Goal: Transaction & Acquisition: Book appointment/travel/reservation

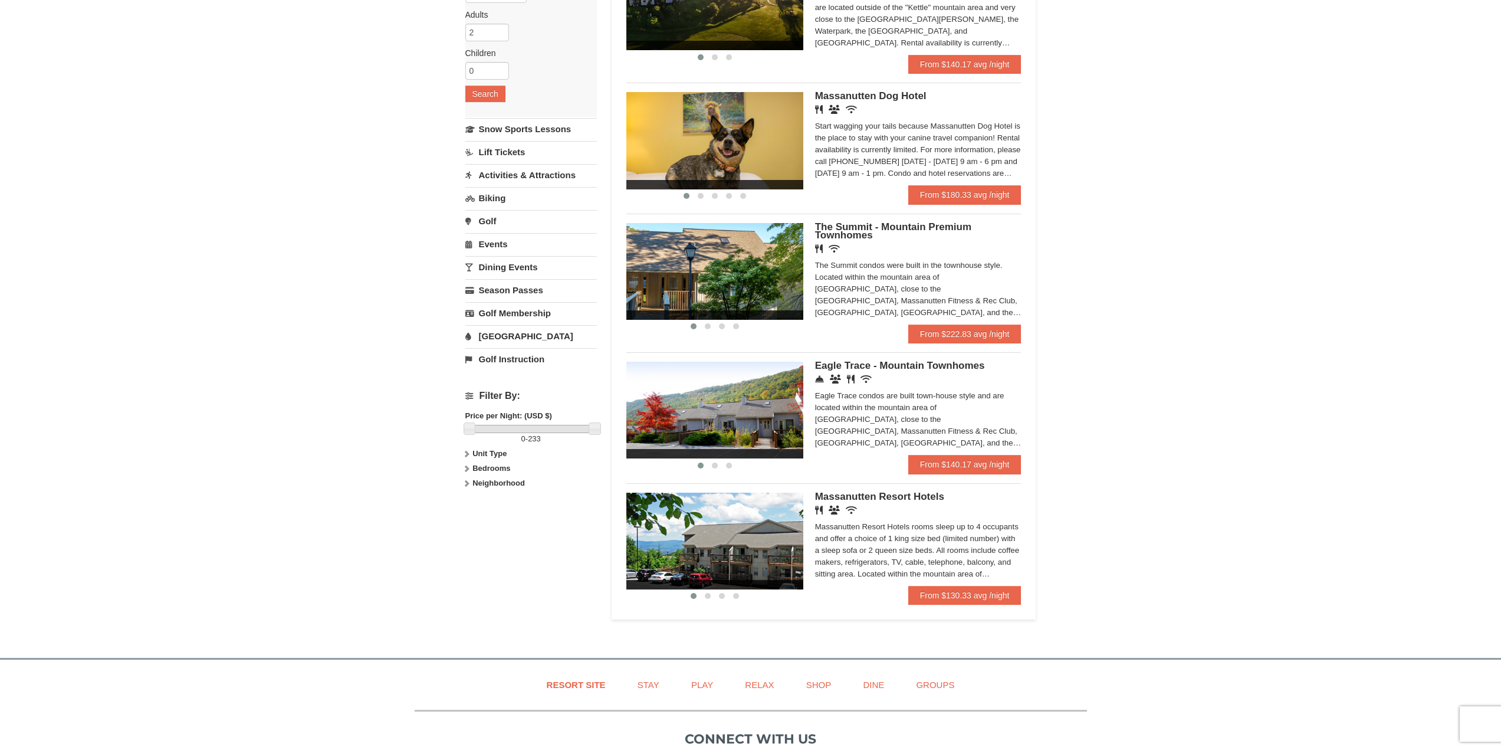
scroll to position [177, 0]
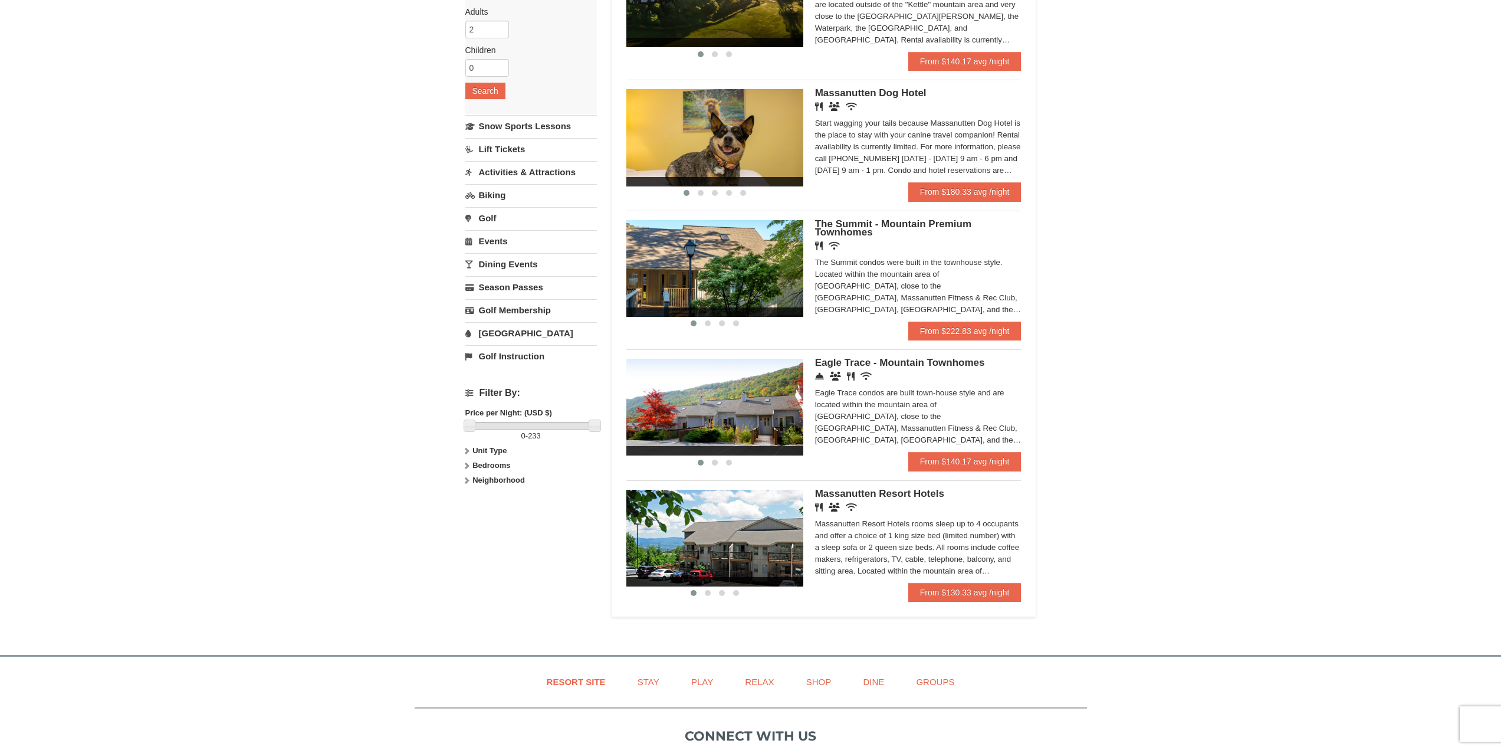
click at [975, 574] on div "Massanutten Resort Hotels rooms sleep up to 4 occupants and offer a choice of 1…" at bounding box center [918, 547] width 206 height 59
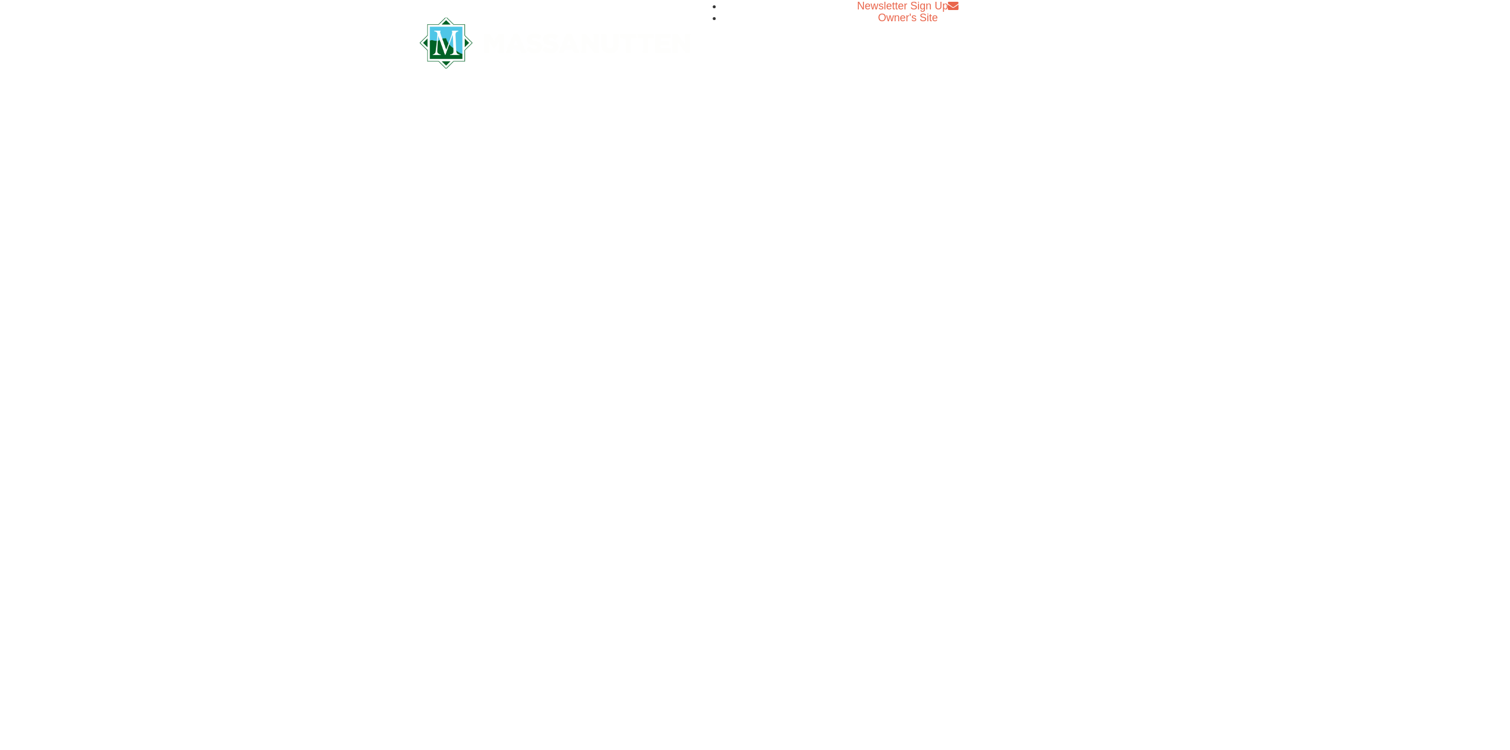
click at [975, 109] on html "Browser Not Supported We notice you are using a browser which will not provide …" at bounding box center [755, 54] width 1510 height 109
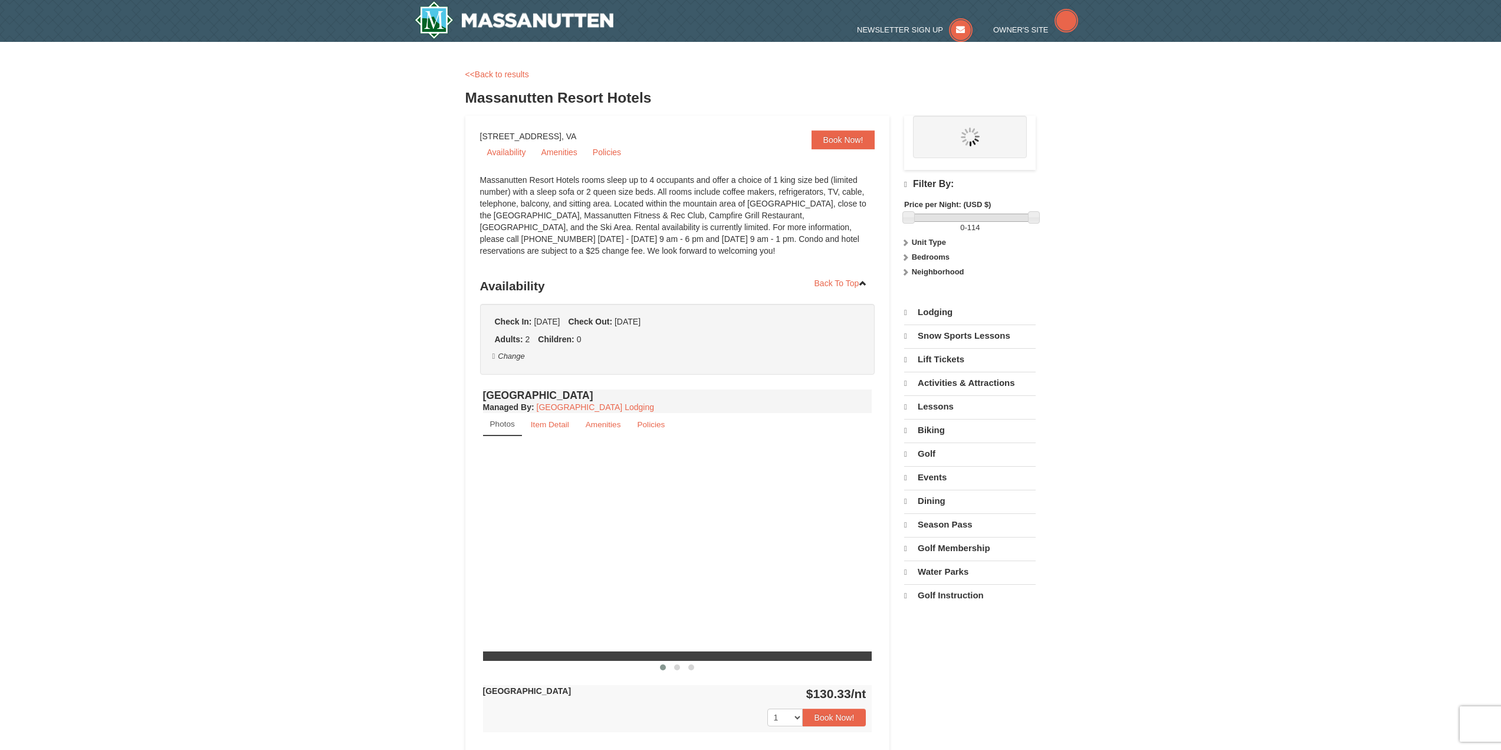
select select "9"
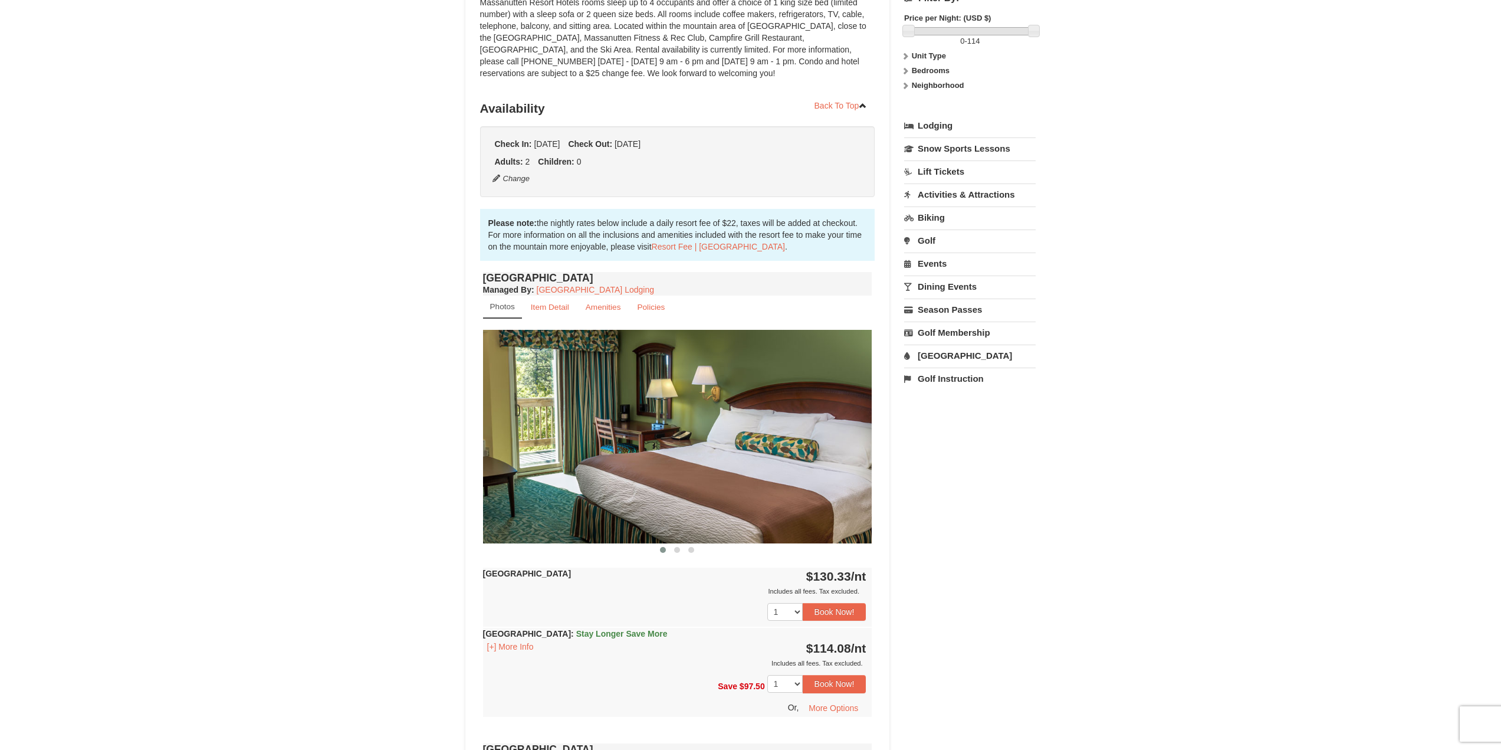
scroll to position [413, 0]
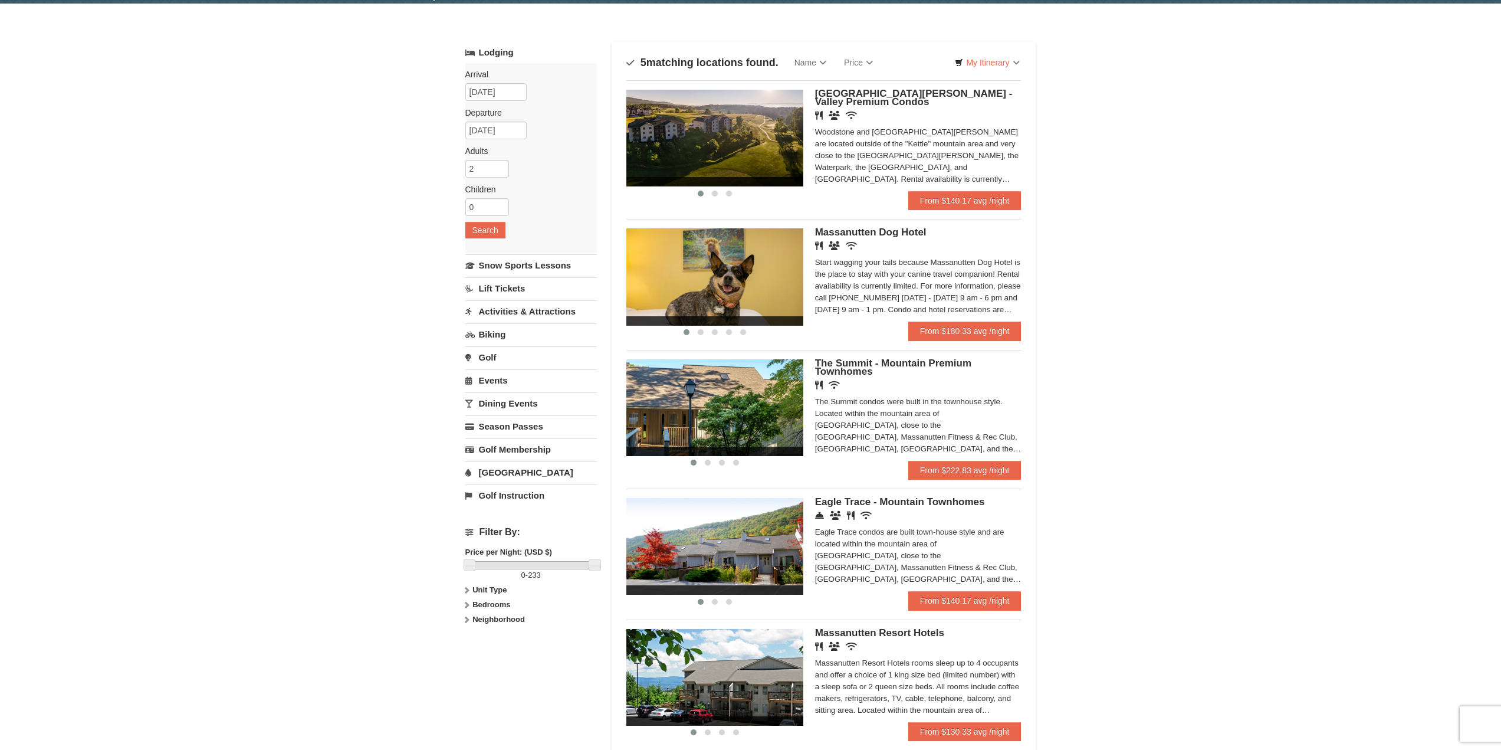
scroll to position [59, 0]
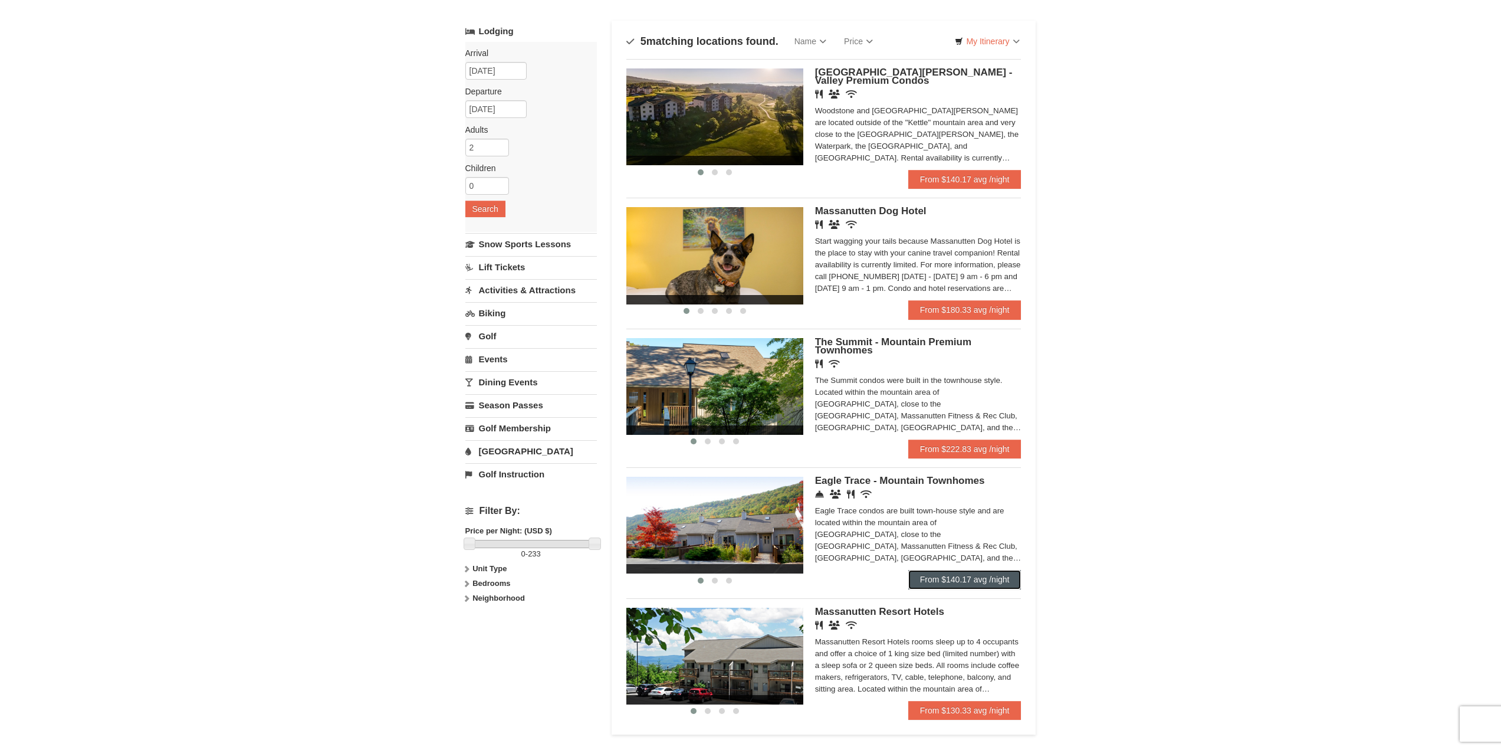
click at [959, 579] on link "From $140.17 avg /night" at bounding box center [964, 579] width 113 height 19
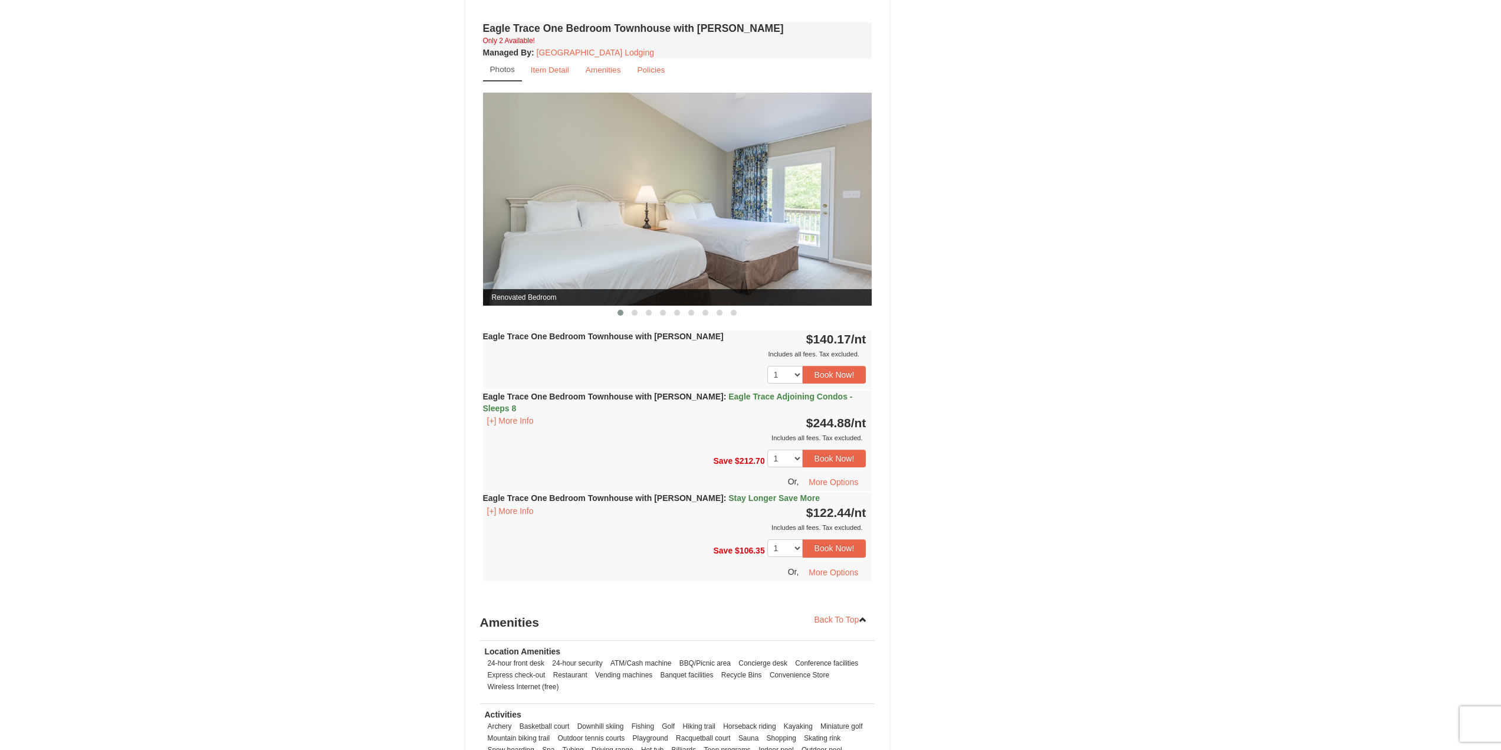
scroll to position [940, 0]
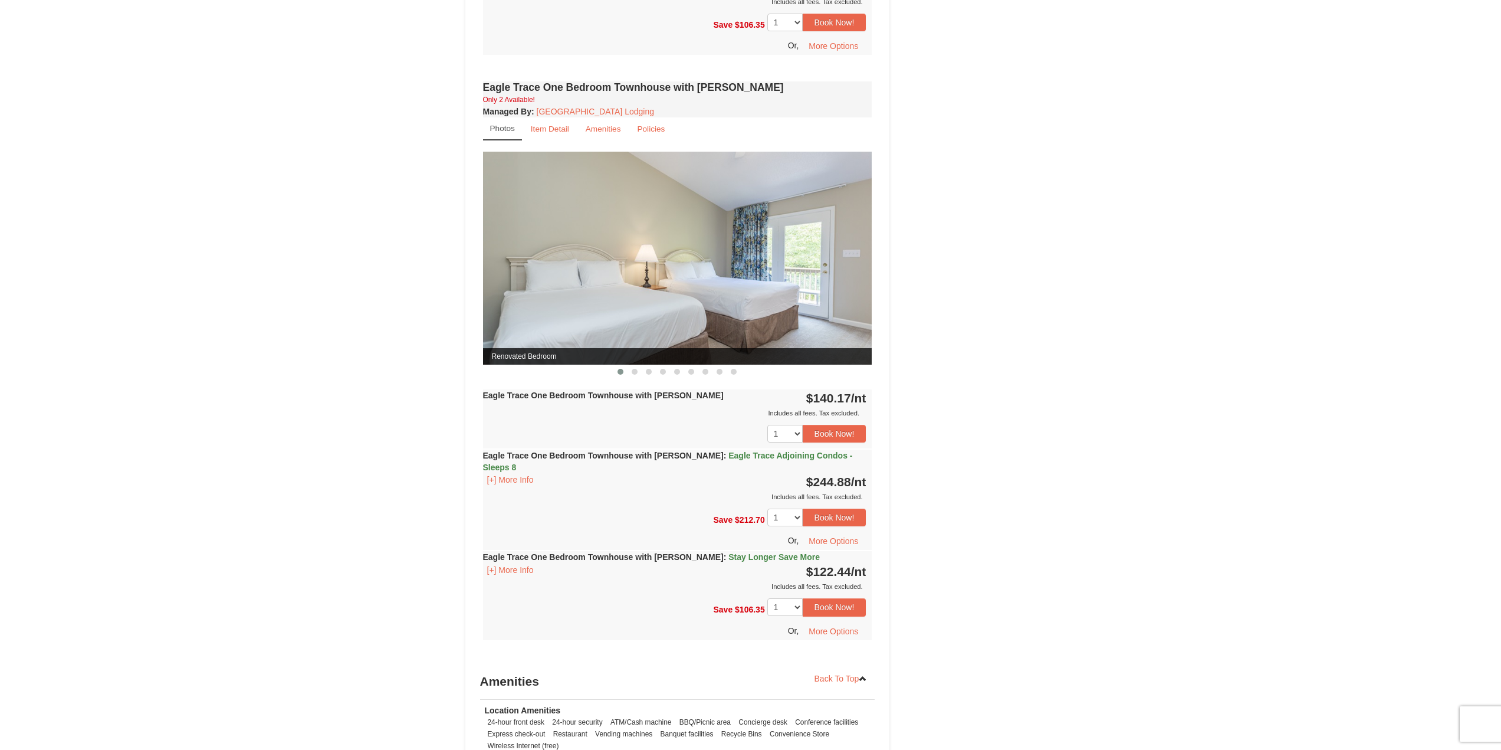
click at [774, 276] on img at bounding box center [677, 258] width 389 height 213
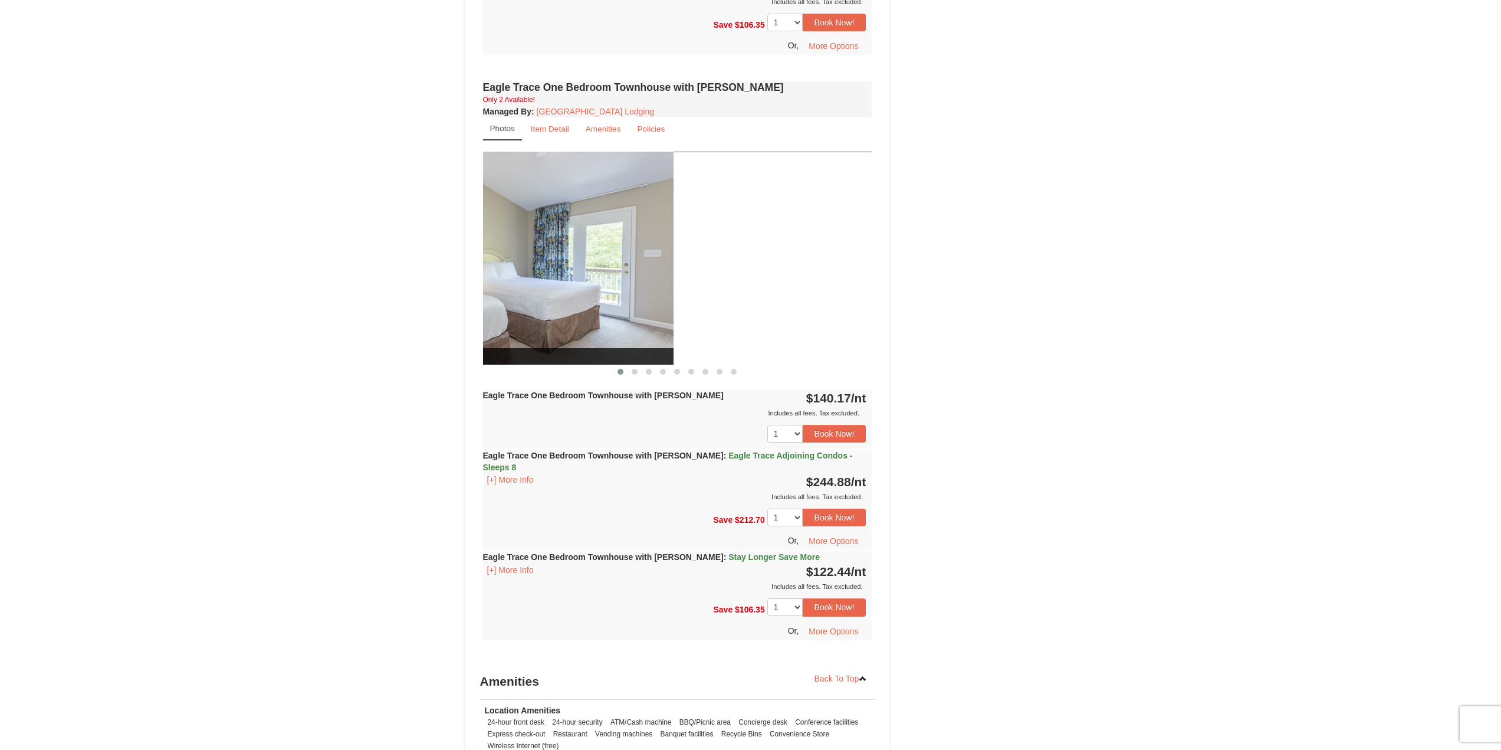
drag, startPoint x: 791, startPoint y: 284, endPoint x: 427, endPoint y: 307, distance: 365.2
click at [438, 304] on div "× <<Back to results Eagle Trace - Mountain Townhomes Book from $122! [STREET_AD…" at bounding box center [750, 19] width 1501 height 1837
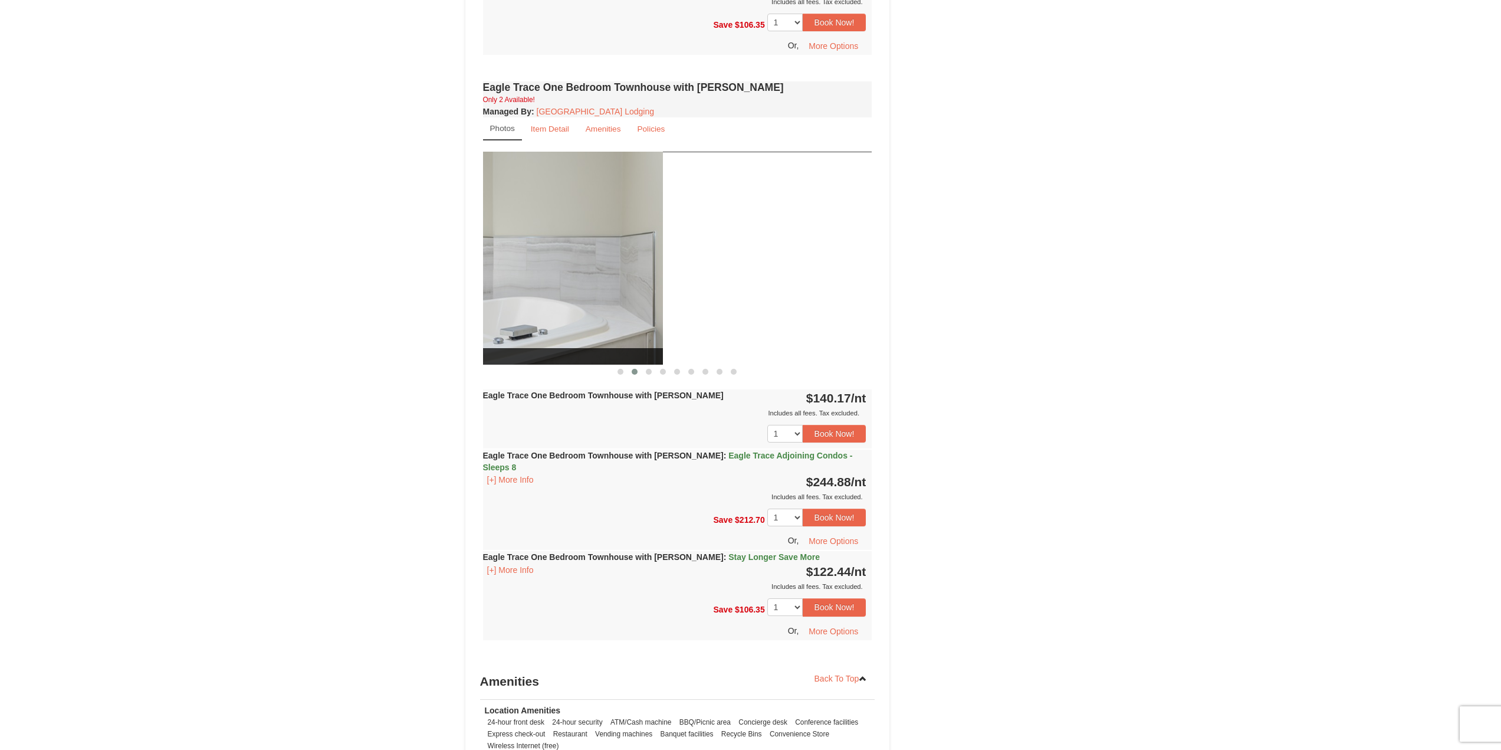
drag, startPoint x: 809, startPoint y: 282, endPoint x: 528, endPoint y: 301, distance: 281.3
click at [535, 299] on img at bounding box center [468, 258] width 389 height 213
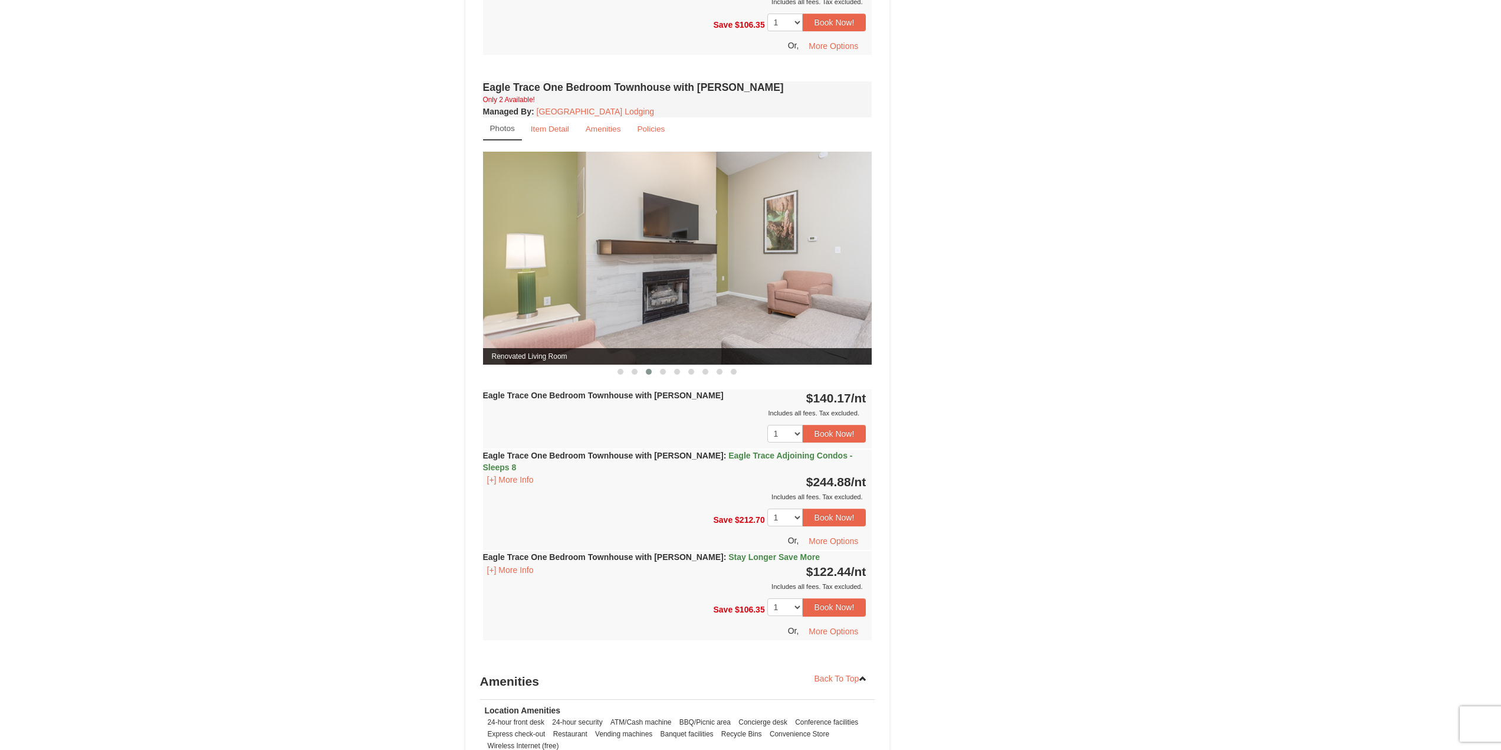
drag, startPoint x: 809, startPoint y: 262, endPoint x: 602, endPoint y: 270, distance: 207.1
click at [602, 270] on img at bounding box center [677, 258] width 389 height 213
drag, startPoint x: 814, startPoint y: 266, endPoint x: 481, endPoint y: 268, distance: 333.2
click at [471, 268] on div "Book from $122! [STREET_ADDRESS], VA Availability Amenities Policies Eagle Trac…" at bounding box center [677, 43] width 425 height 1737
drag, startPoint x: 741, startPoint y: 265, endPoint x: 586, endPoint y: 308, distance: 161.4
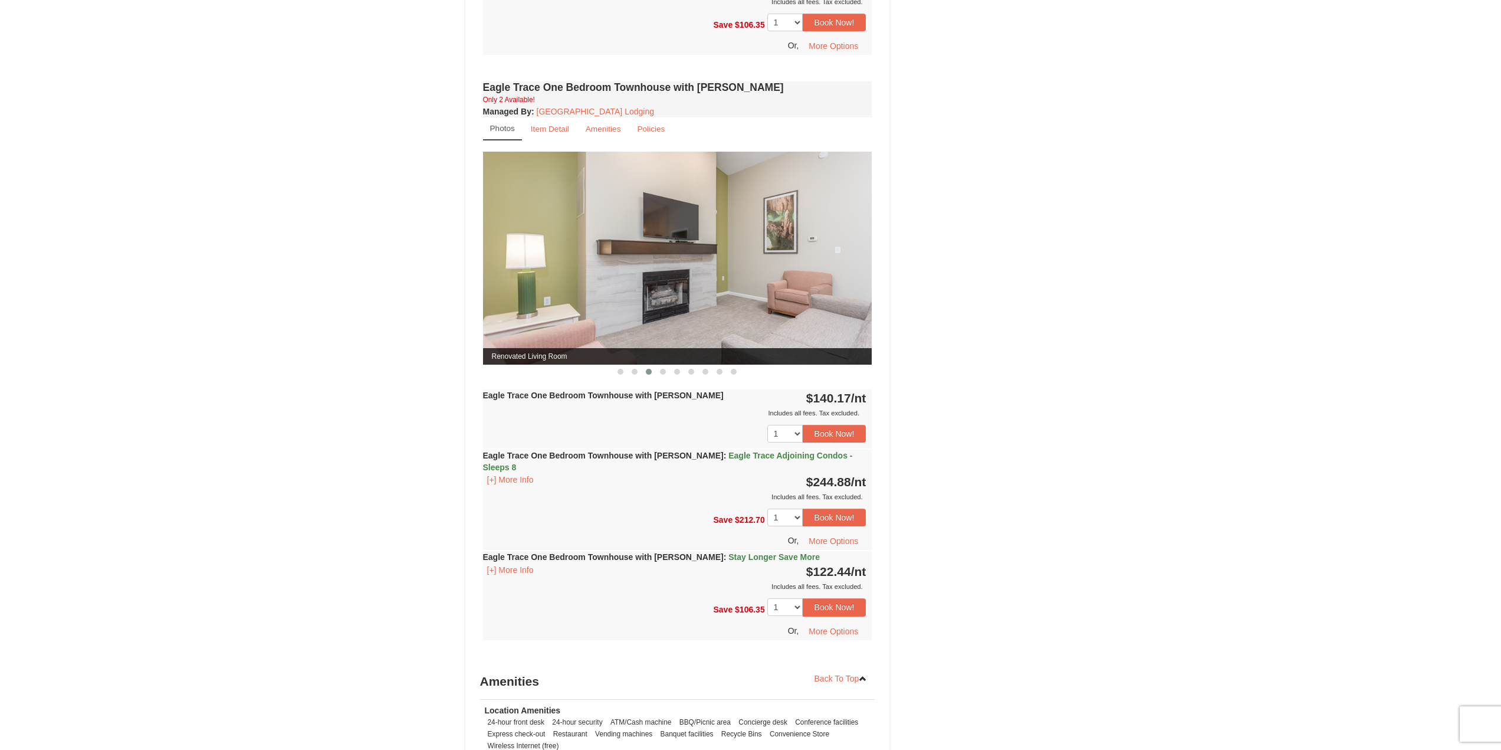
click at [531, 271] on img at bounding box center [677, 258] width 389 height 213
click at [660, 367] on button at bounding box center [663, 372] width 14 height 12
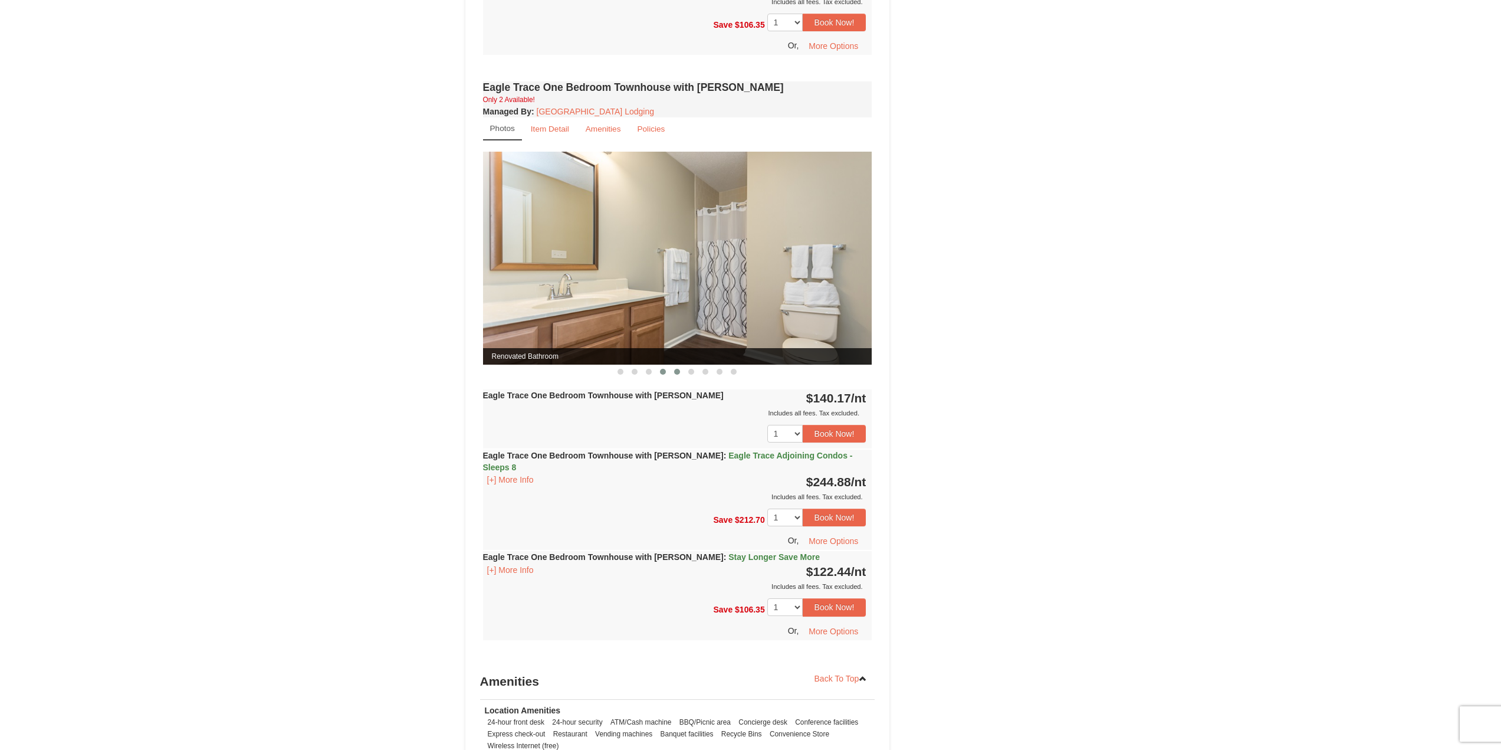
click at [672, 374] on button at bounding box center [677, 372] width 14 height 12
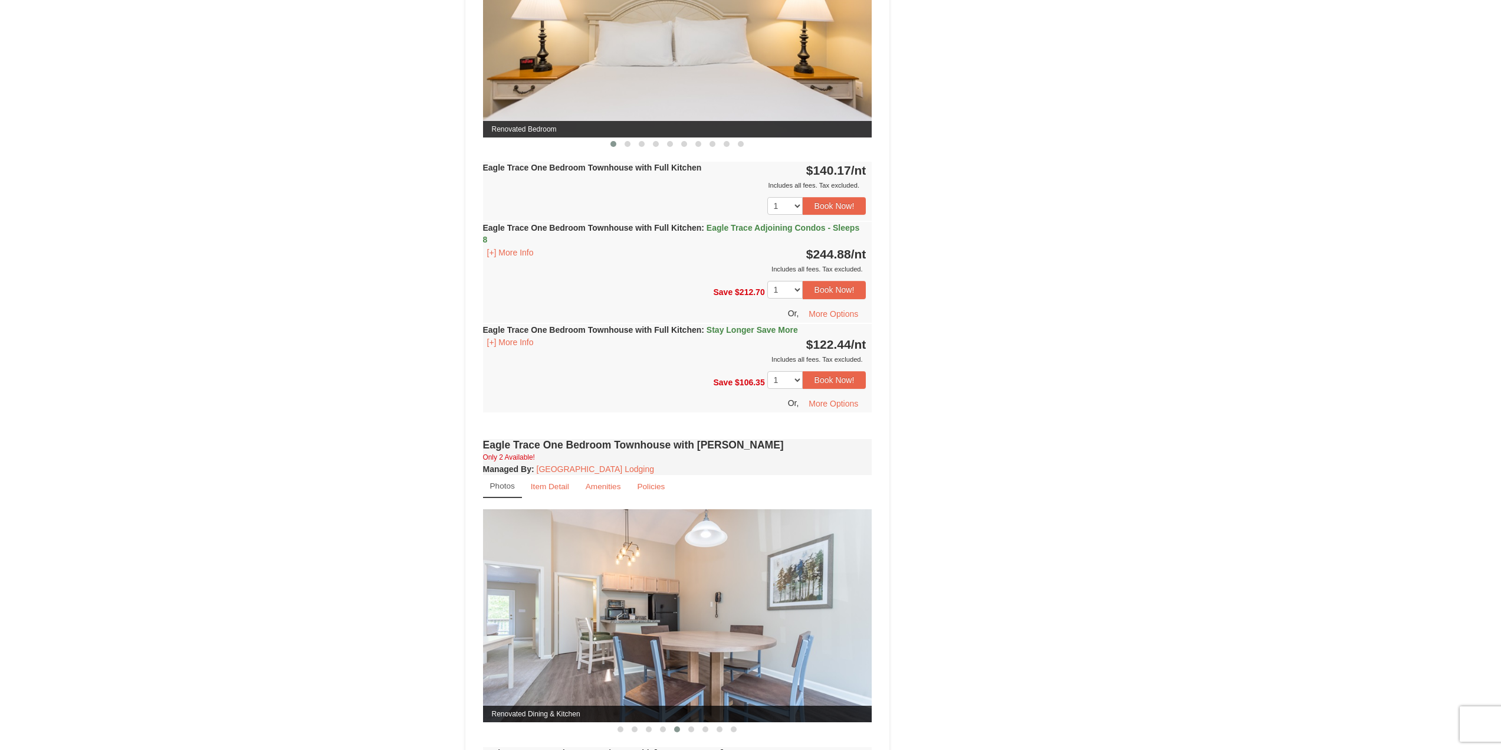
scroll to position [468, 0]
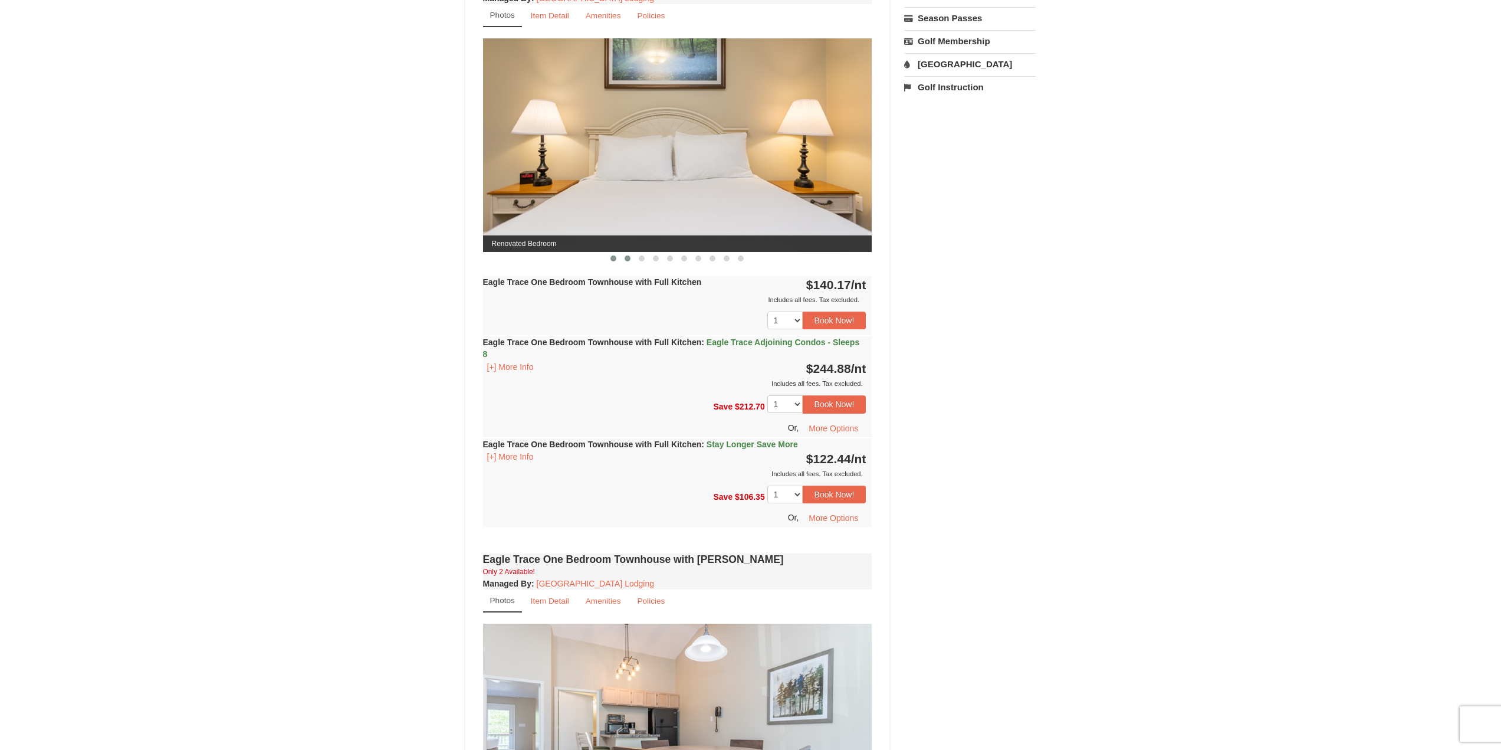
click at [630, 260] on span at bounding box center [628, 258] width 6 height 6
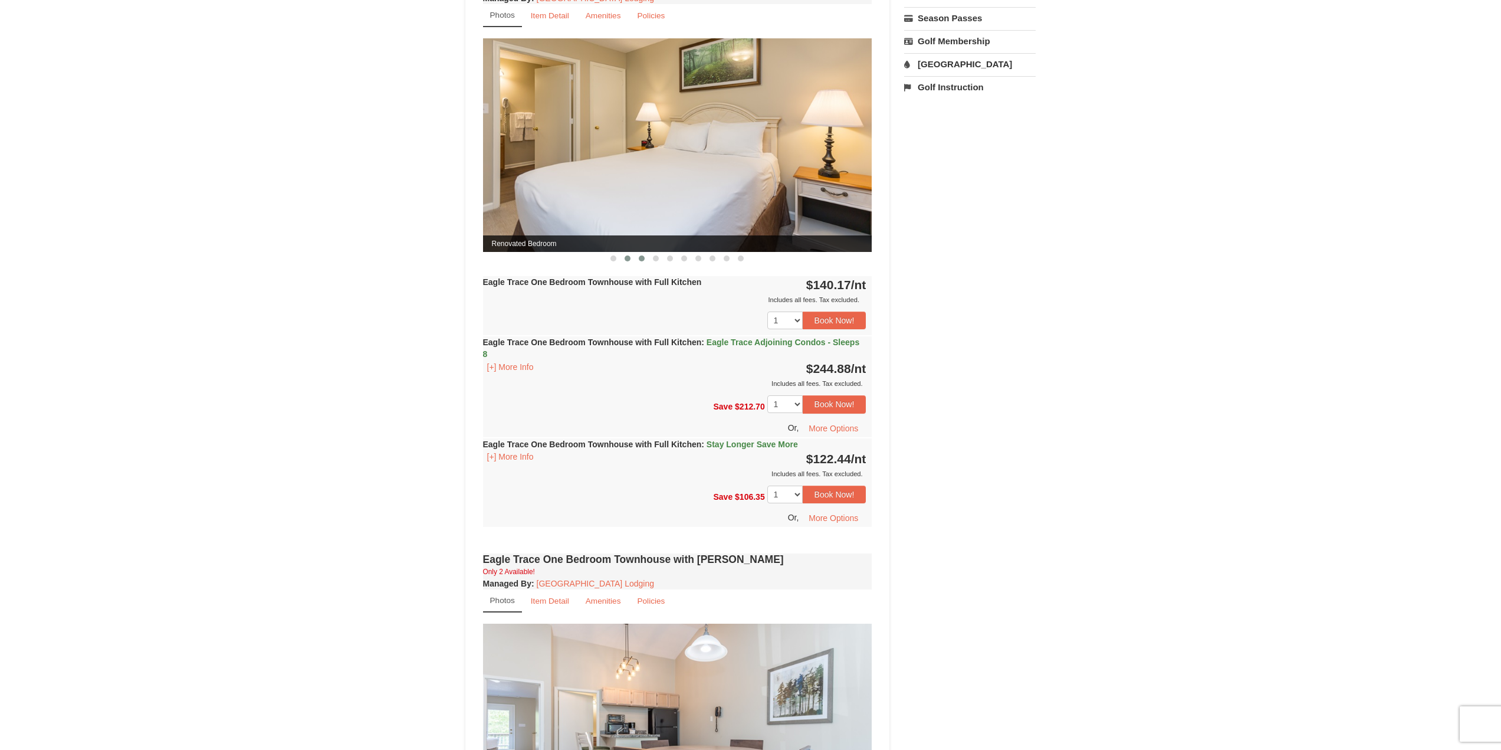
click at [638, 260] on button at bounding box center [642, 258] width 14 height 12
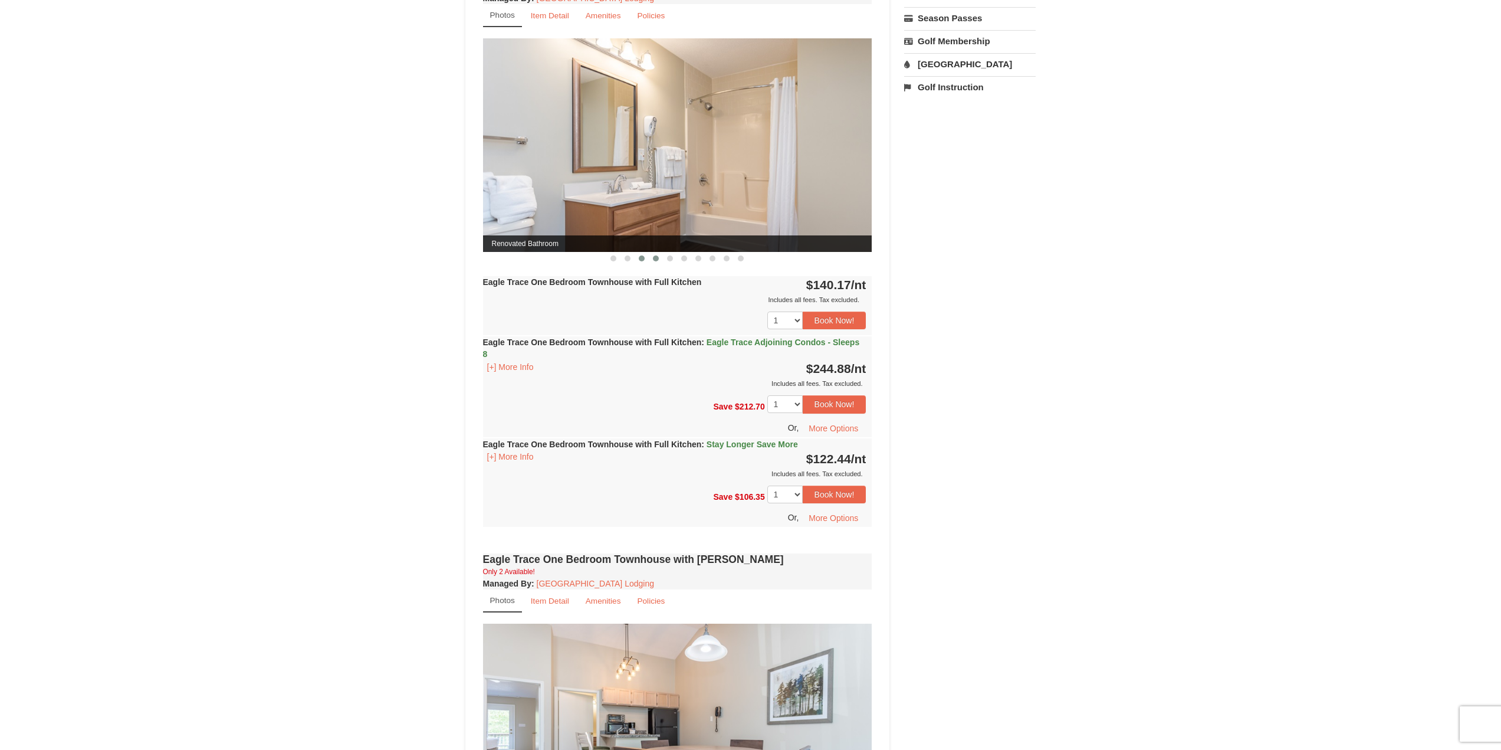
click at [656, 254] on button at bounding box center [656, 258] width 14 height 12
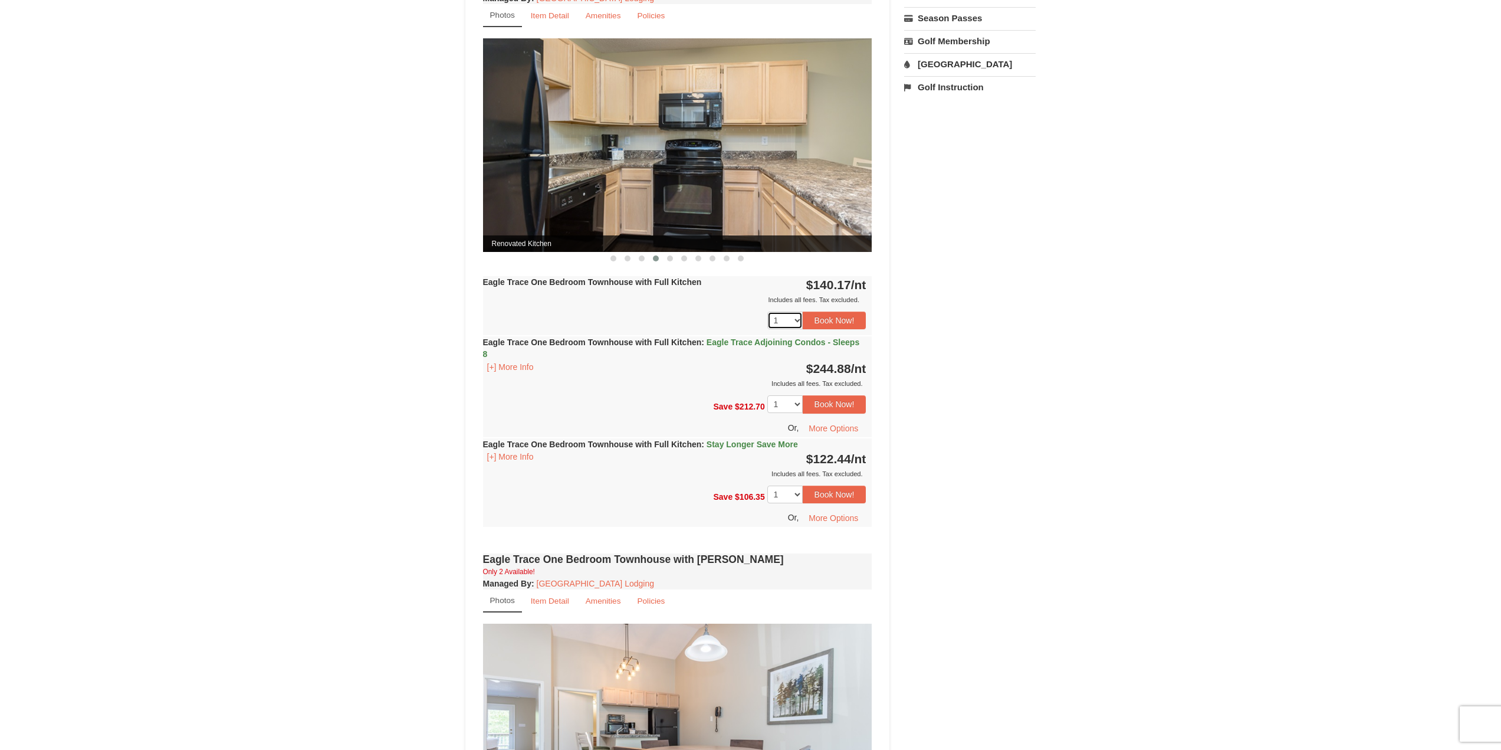
click at [793, 324] on select "1 2 3 4 5 6 7 8" at bounding box center [784, 320] width 35 height 18
click at [793, 326] on select "1 2 3 4 5 6 7 8" at bounding box center [784, 320] width 35 height 18
click at [669, 259] on span at bounding box center [670, 258] width 6 height 6
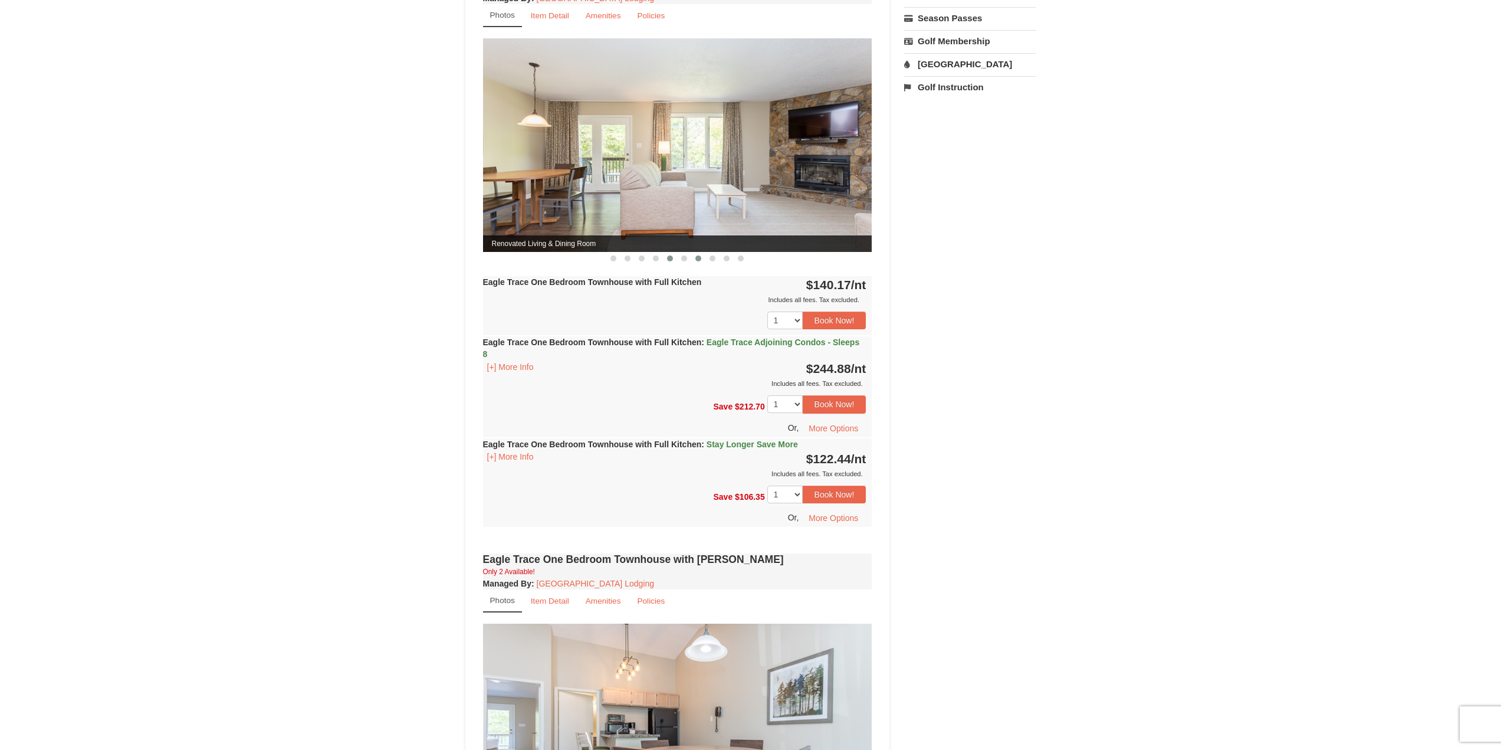
click at [699, 258] on span at bounding box center [698, 258] width 6 height 6
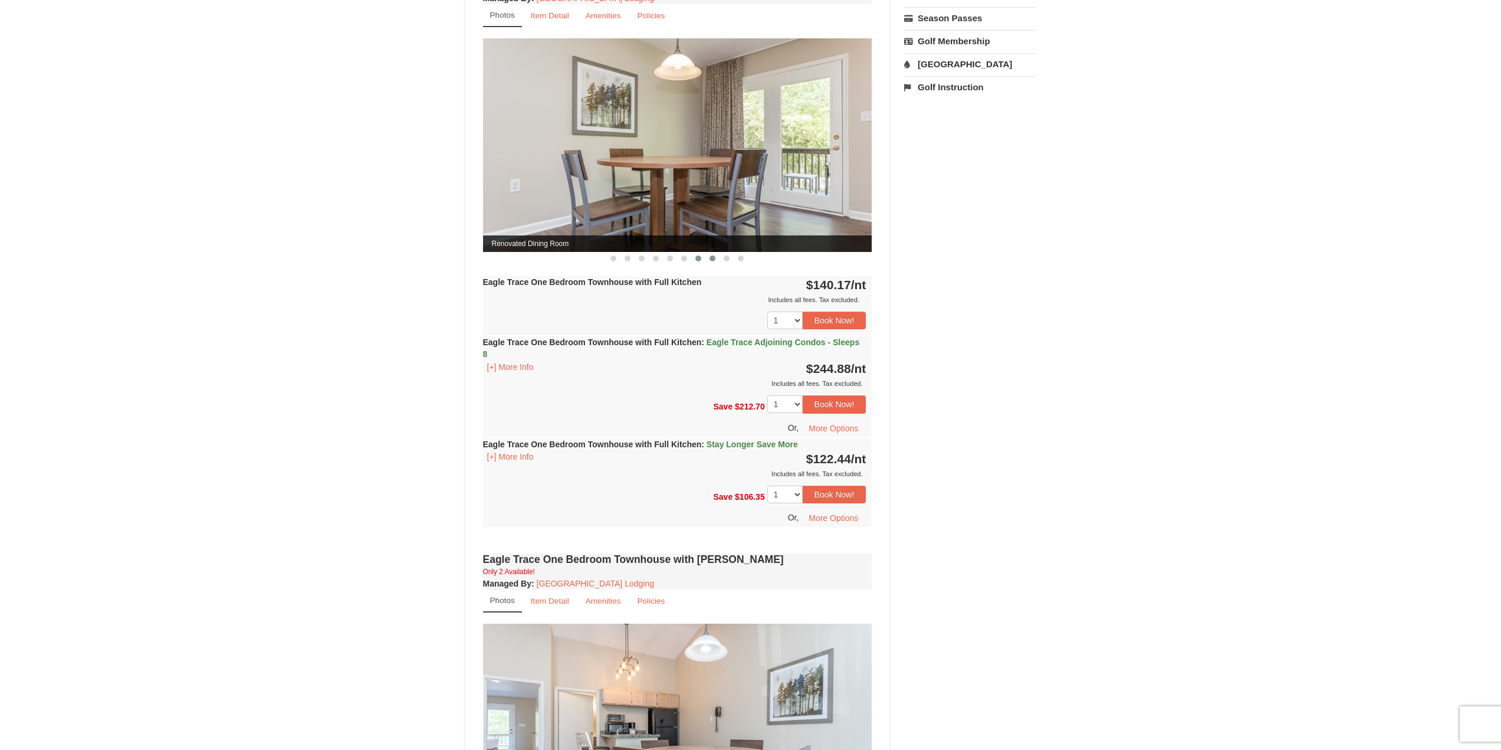
click at [708, 258] on button at bounding box center [712, 258] width 14 height 12
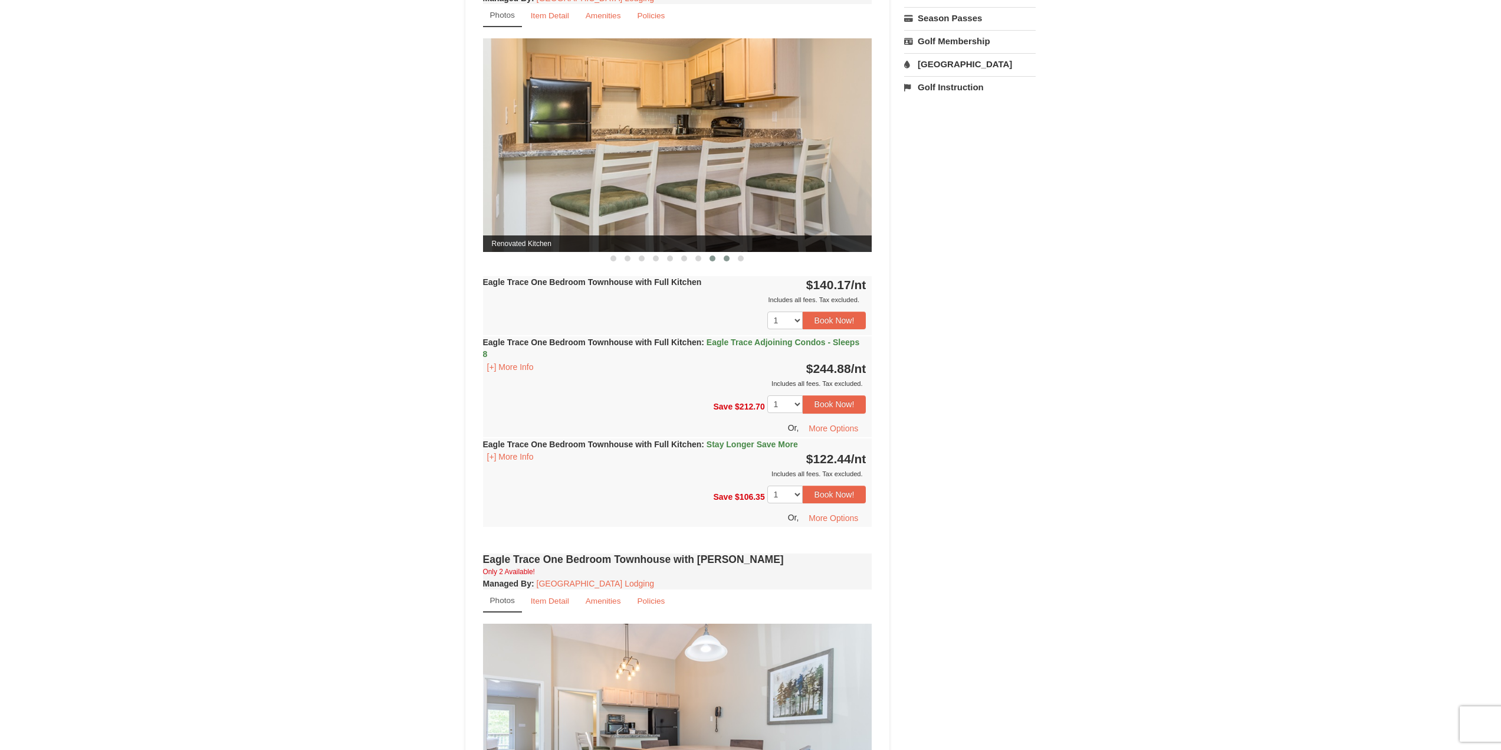
click at [731, 262] on button at bounding box center [726, 258] width 14 height 12
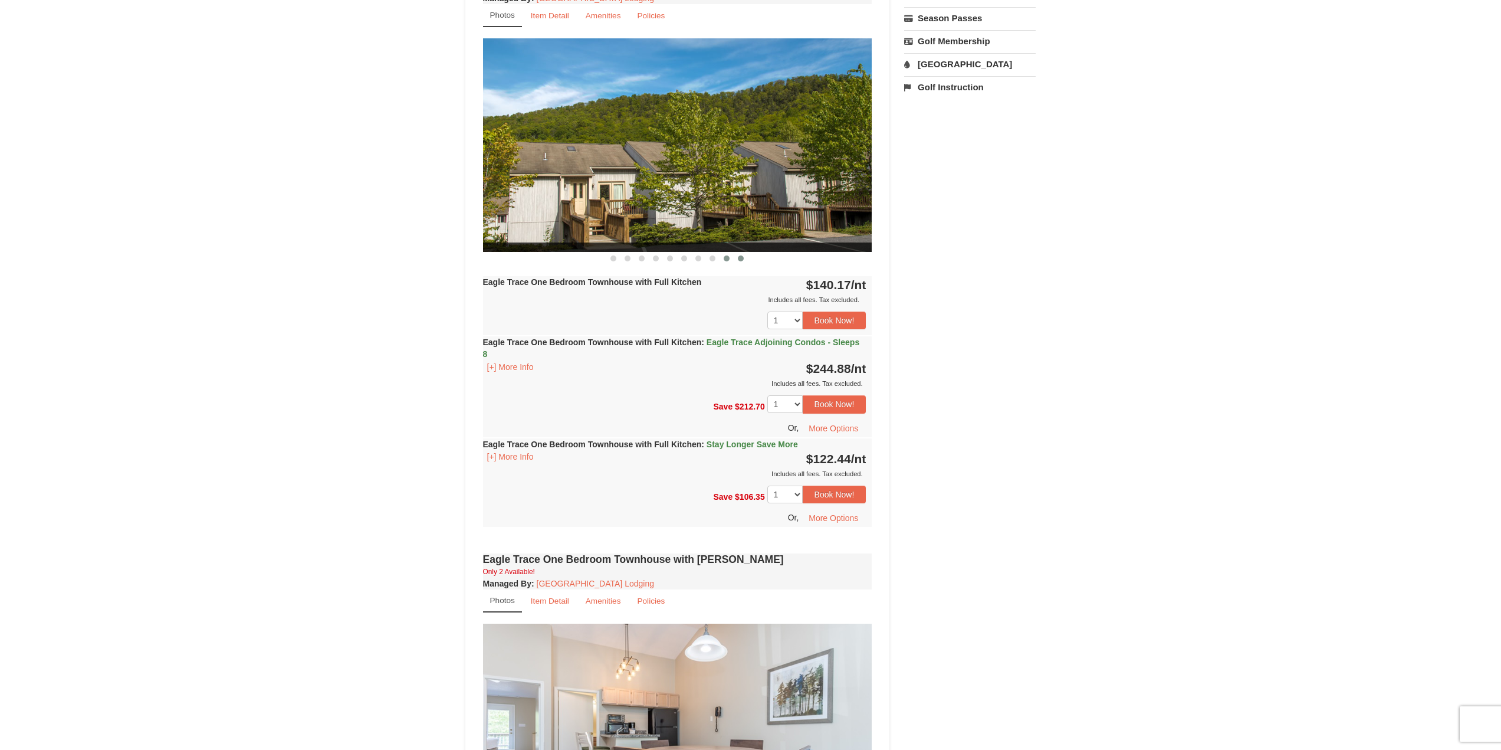
click at [736, 259] on button at bounding box center [741, 258] width 14 height 12
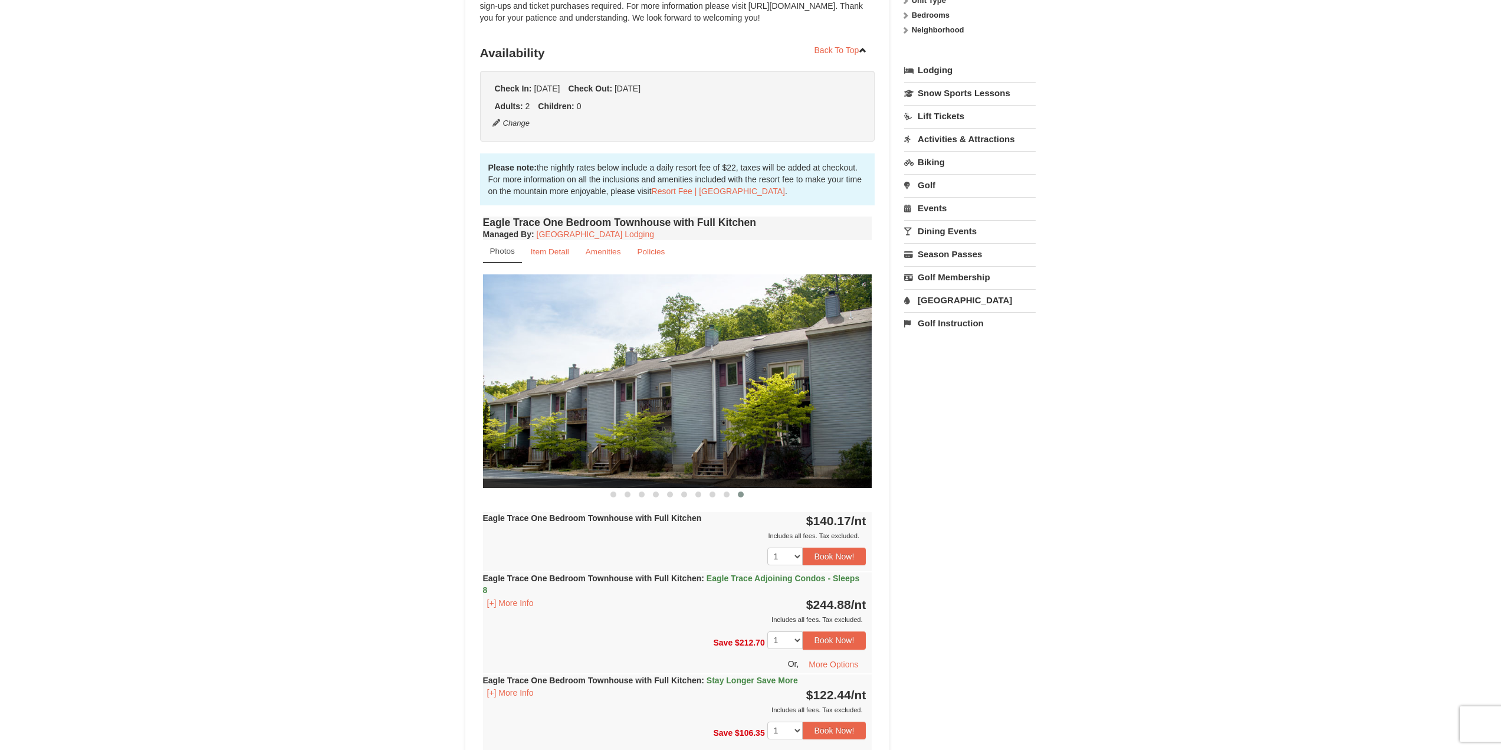
scroll to position [291, 0]
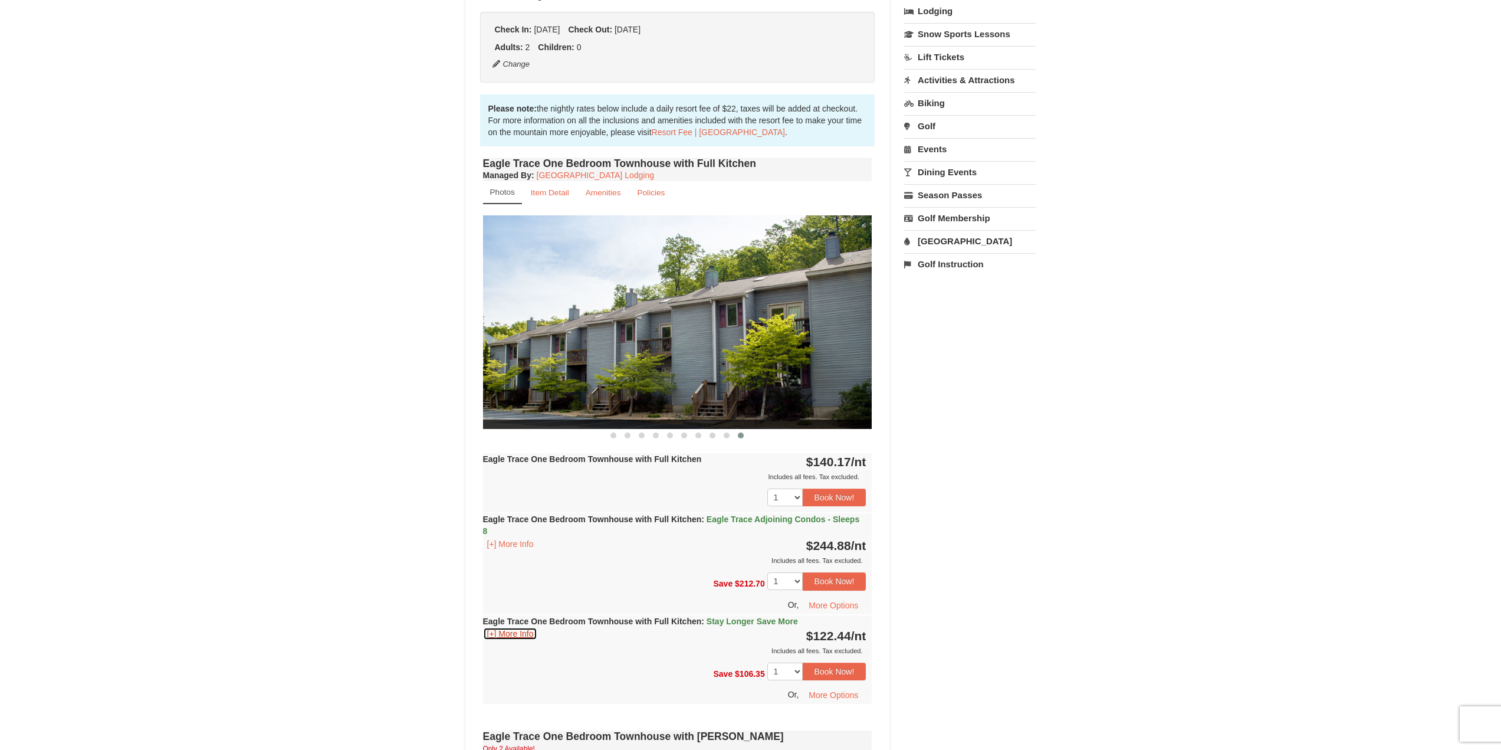
click at [532, 629] on button "[+] More Info" at bounding box center [510, 633] width 55 height 13
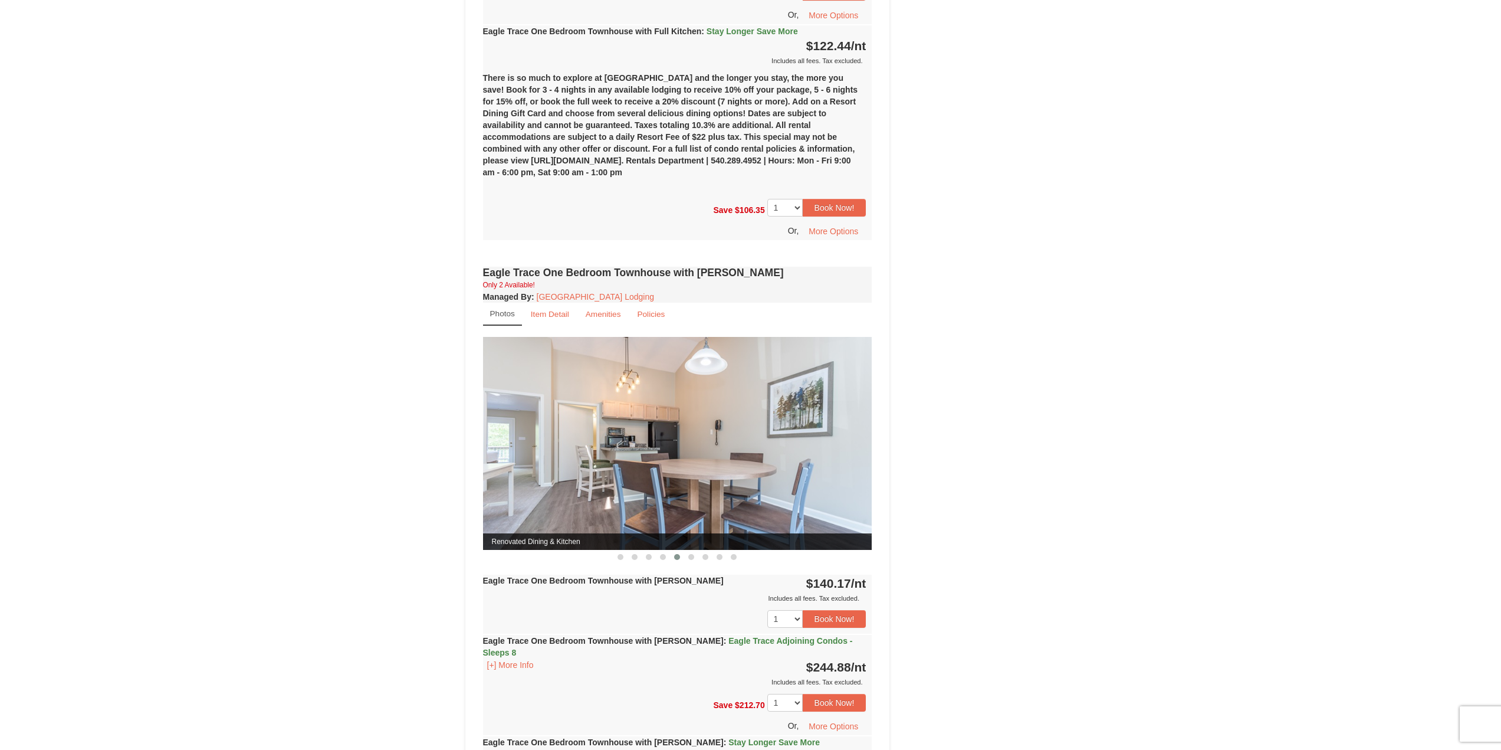
scroll to position [940, 0]
